Goal: Task Accomplishment & Management: Manage account settings

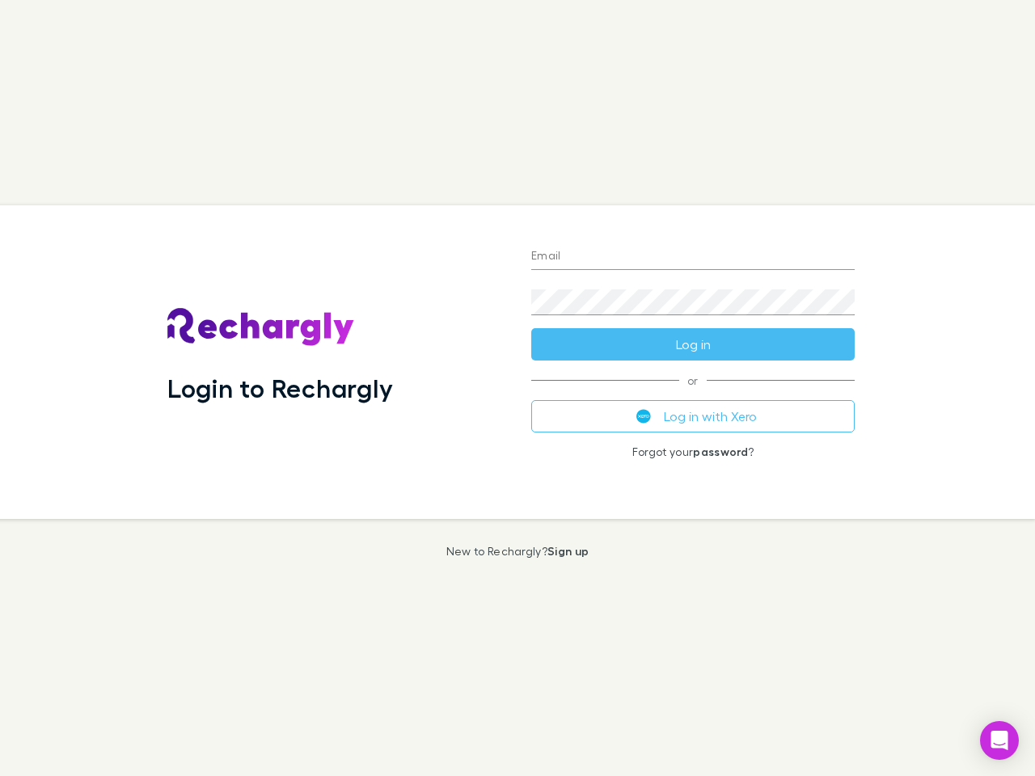
click at [517, 388] on div "Login to Rechargly" at bounding box center [336, 362] width 364 height 314
click at [693, 257] on input "Email" at bounding box center [692, 257] width 323 height 26
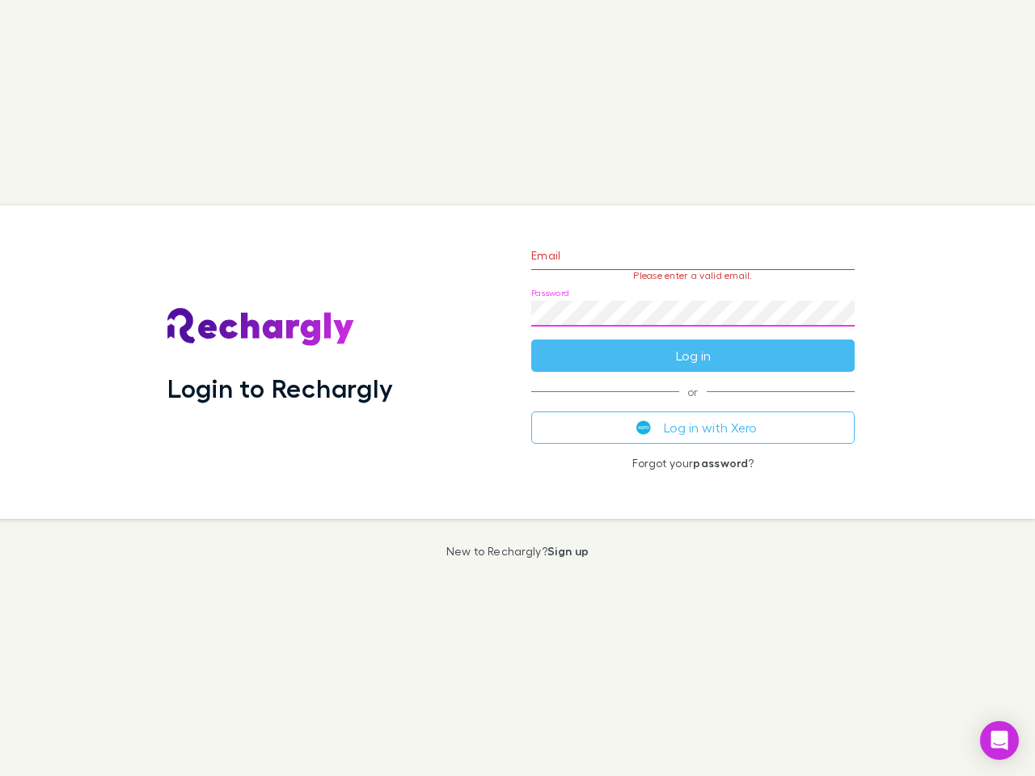
click at [693, 344] on form "Email Please enter a valid email. Password Log in" at bounding box center [692, 301] width 323 height 141
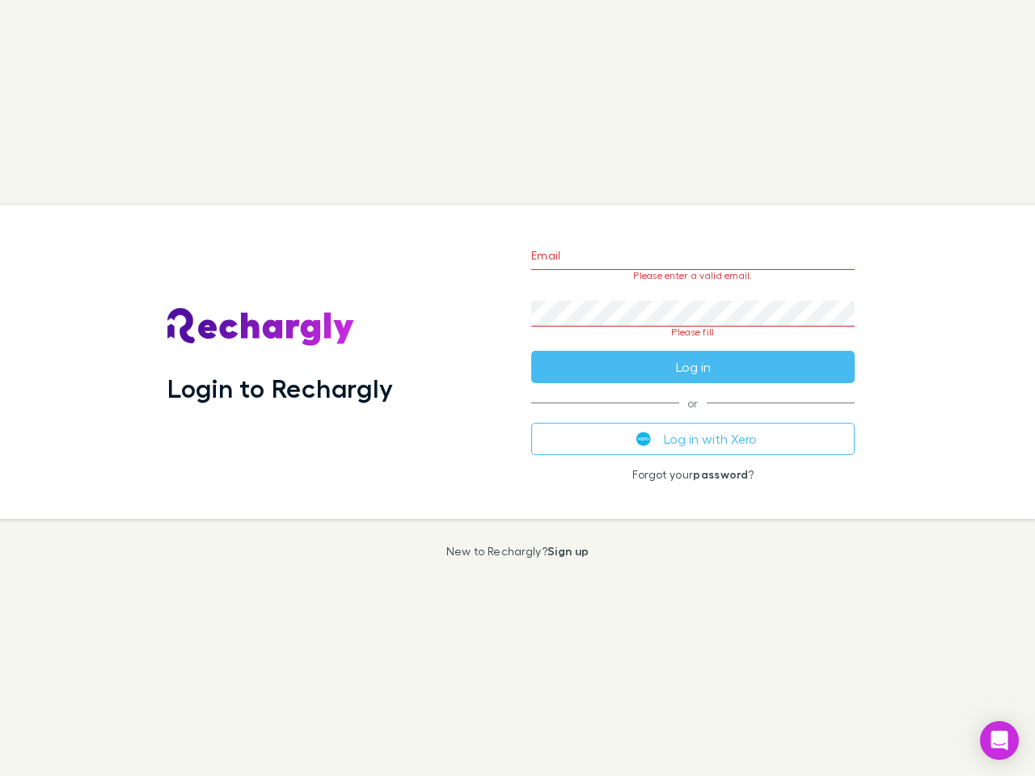
click at [693, 416] on div "Email Please enter a valid email. Password Please fill Log in or Log in with Xe…" at bounding box center [692, 362] width 349 height 314
click at [999, 741] on icon "Open Intercom Messenger" at bounding box center [999, 740] width 17 height 19
